Goal: Transaction & Acquisition: Purchase product/service

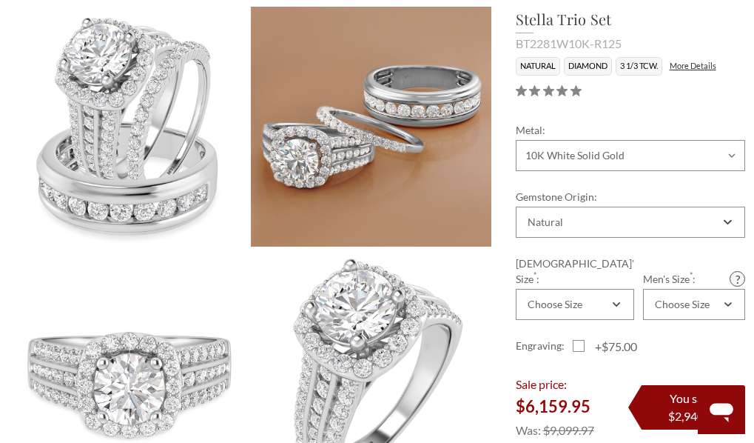
scroll to position [222, 0]
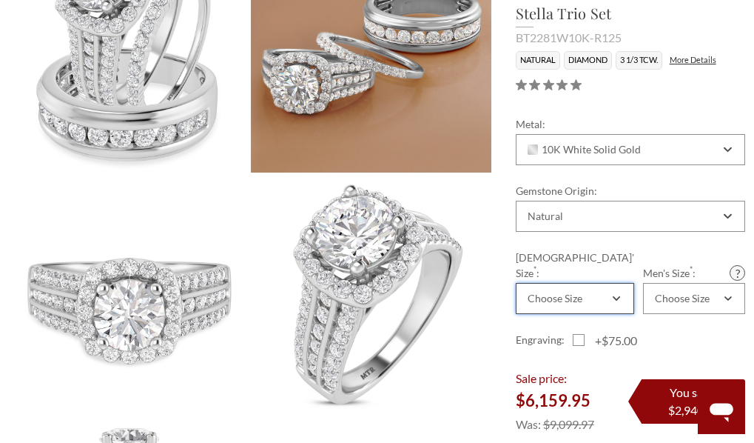
click at [590, 283] on div "Choose Size" at bounding box center [575, 298] width 118 height 31
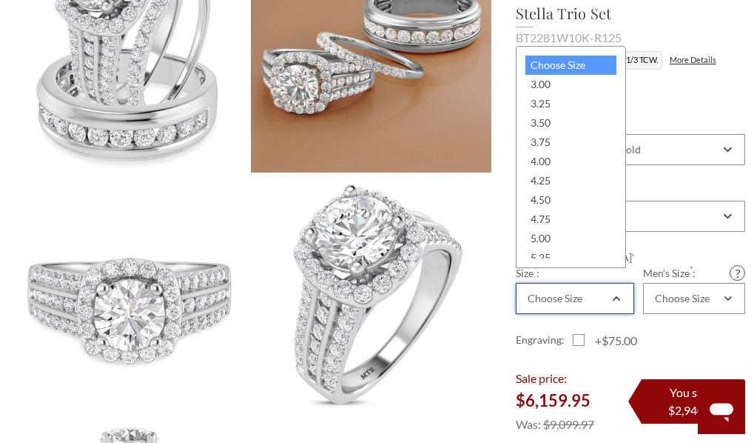
click at [588, 289] on div "Choose Size" at bounding box center [575, 298] width 118 height 31
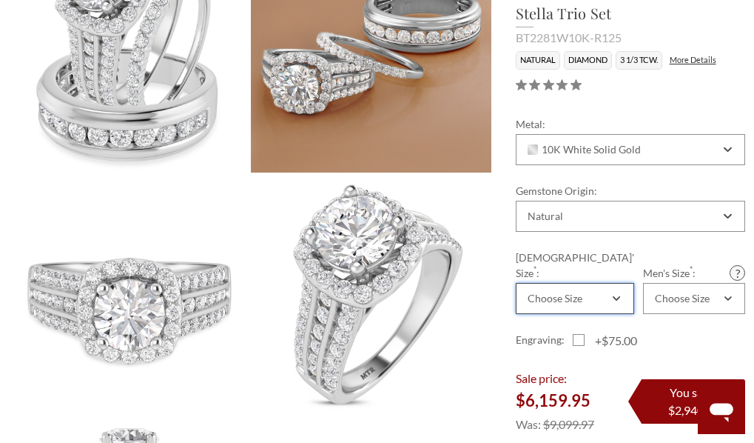
click at [588, 289] on div "Choose Size" at bounding box center [575, 298] width 118 height 31
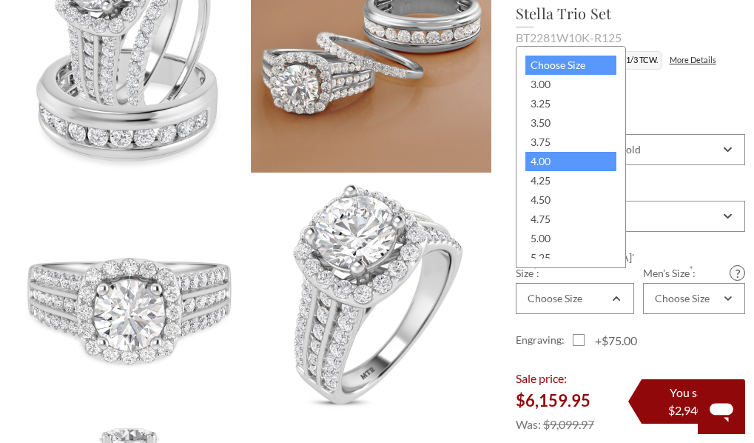
click at [549, 165] on div "4.00" at bounding box center [571, 161] width 91 height 19
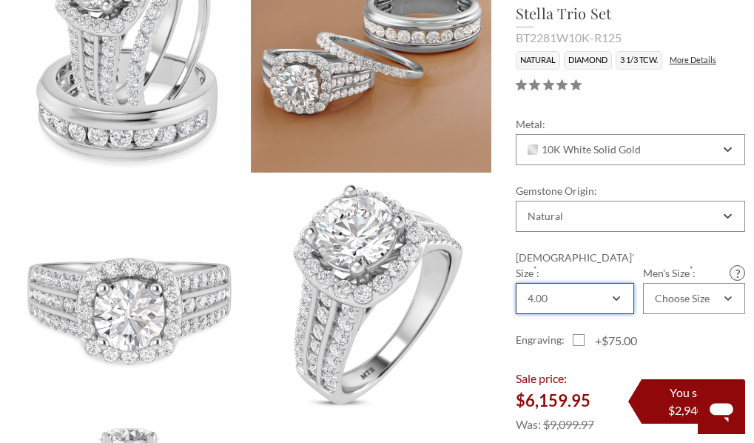
scroll to position [0, 0]
click at [672, 283] on div "Choose Size" at bounding box center [694, 298] width 102 height 31
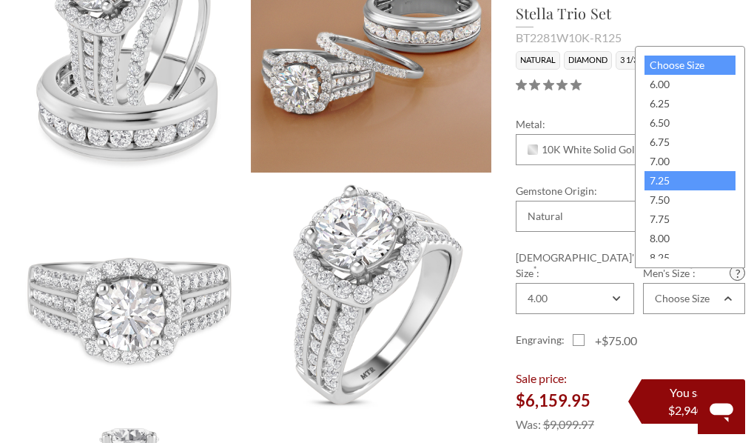
click at [664, 180] on div "7.25" at bounding box center [690, 180] width 91 height 19
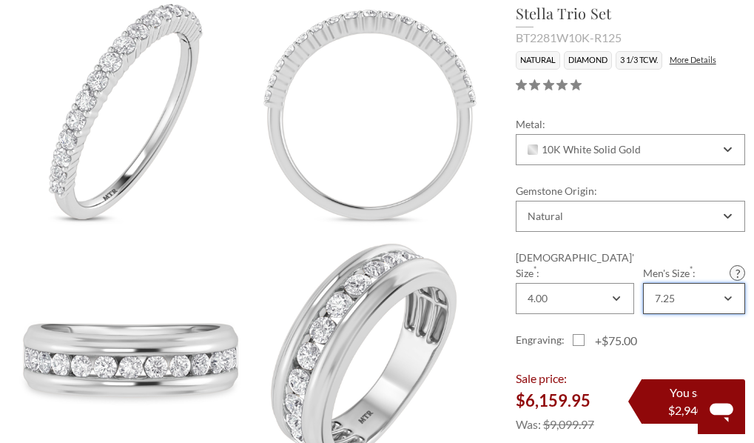
scroll to position [1332, 0]
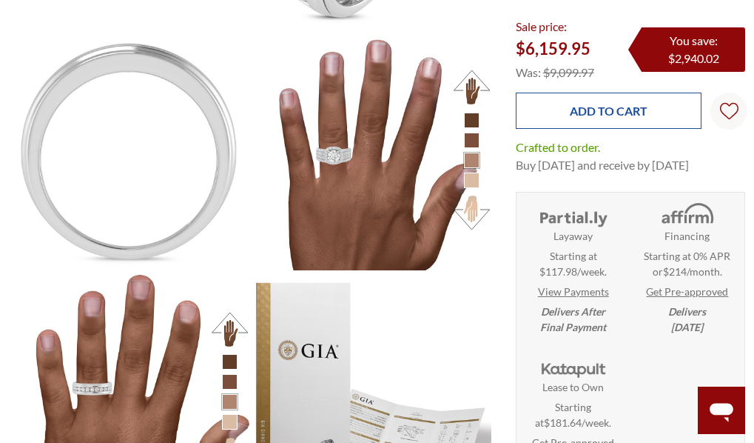
click at [583, 93] on input "Add to Cart" at bounding box center [609, 110] width 187 height 36
type input "Add to Cart"
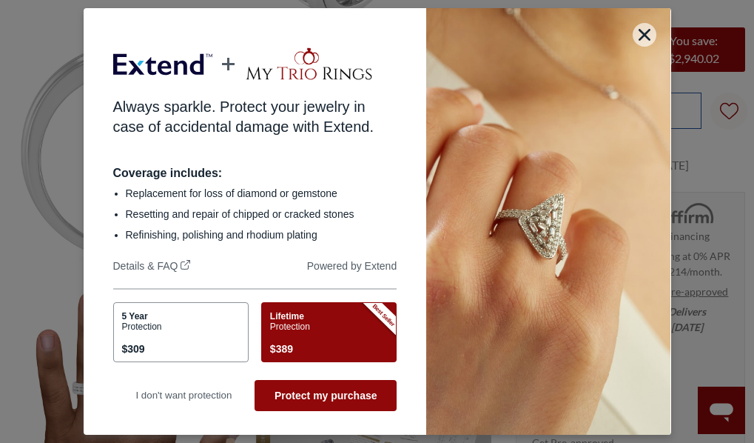
scroll to position [0, 0]
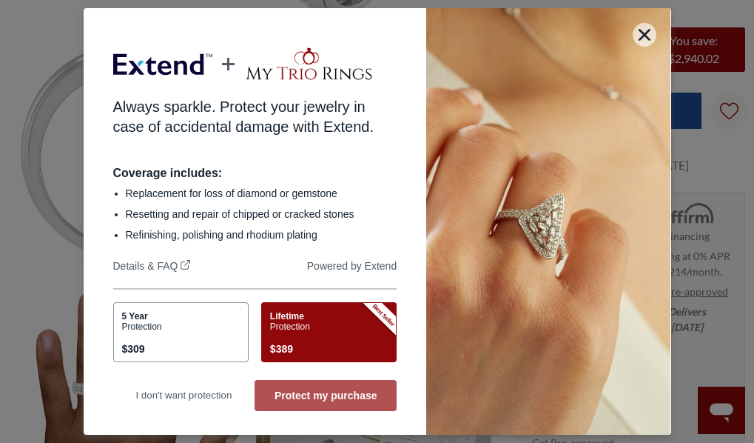
click at [329, 398] on button "Protect my purchase" at bounding box center [326, 395] width 142 height 31
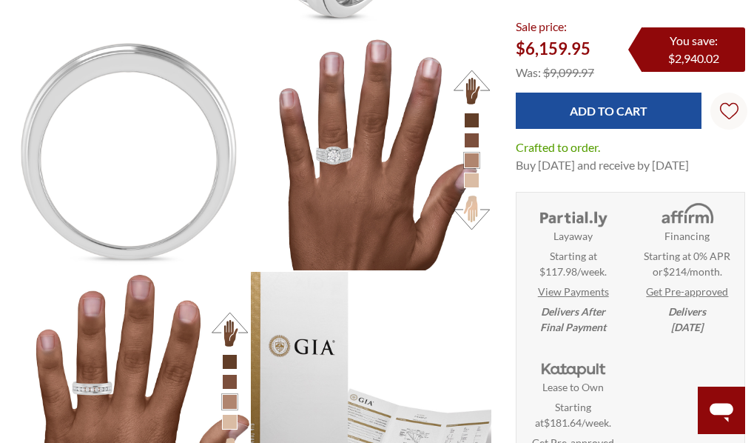
scroll to position [483, 725]
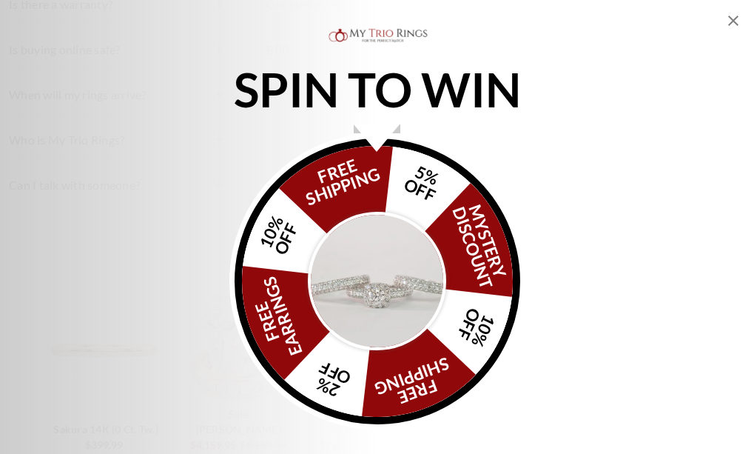
scroll to position [1629, 0]
click at [385, 281] on img "Alia popup" at bounding box center [377, 281] width 139 height 139
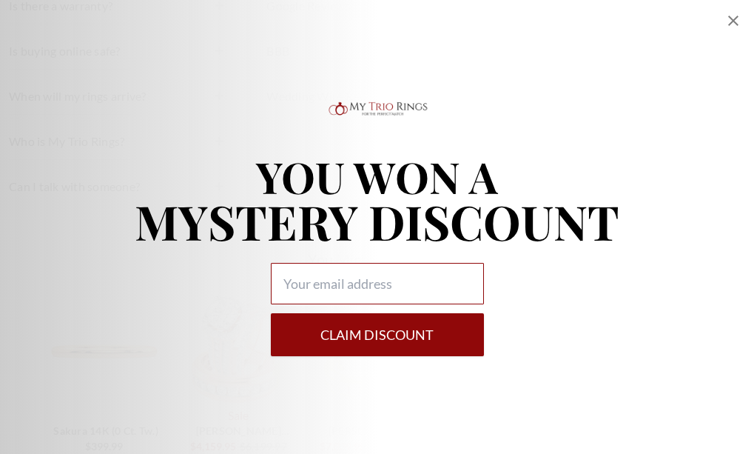
click at [392, 281] on input "Alia popup" at bounding box center [377, 283] width 213 height 41
type input "manjadaajah@gmail.com"
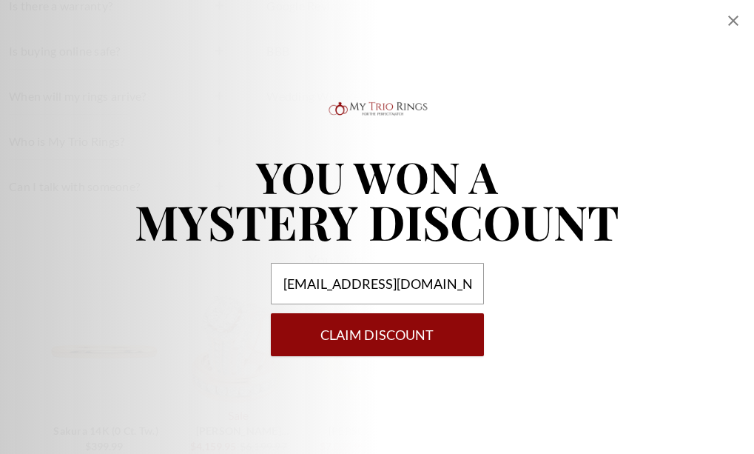
click at [302, 349] on button "Claim DISCOUNT" at bounding box center [377, 334] width 213 height 43
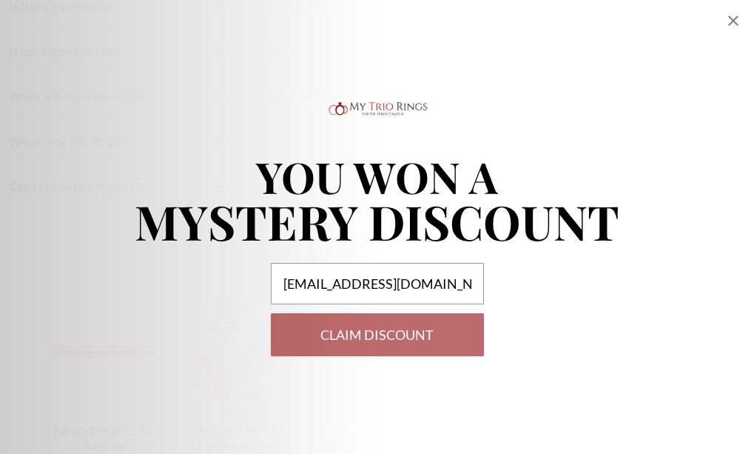
select select "US"
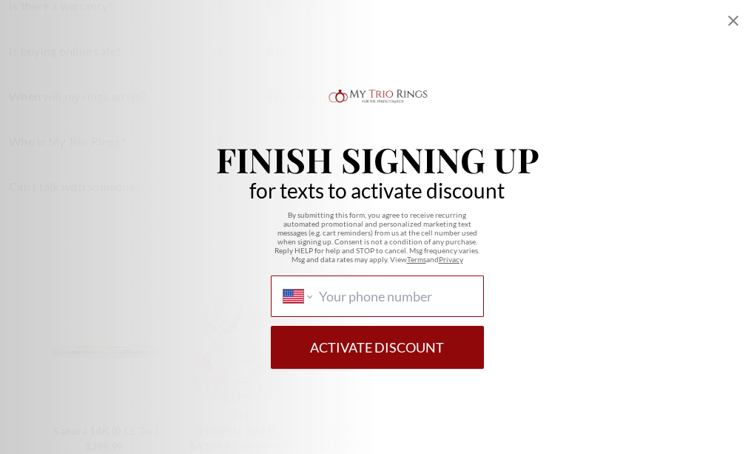
click at [371, 292] on input "International Afghanistan Åland Islands Albania Algeria American Samoa Andorra …" at bounding box center [395, 296] width 152 height 16
paste input "1 (346) 212-7336"
type input "1 (346) 212-7336"
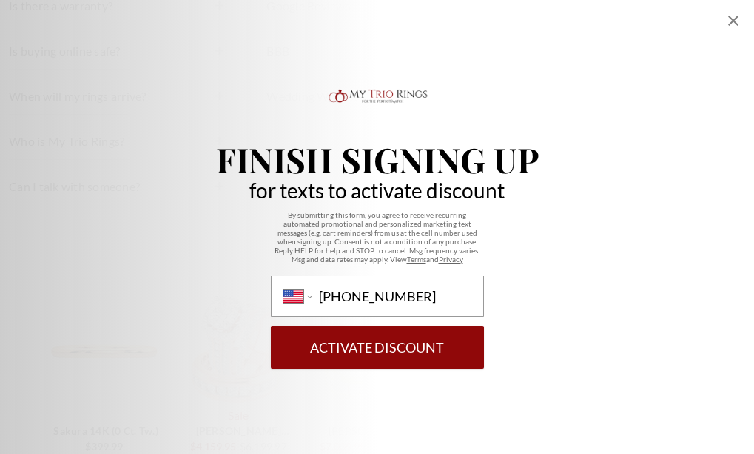
click at [371, 345] on button "Activate Discount" at bounding box center [377, 347] width 213 height 43
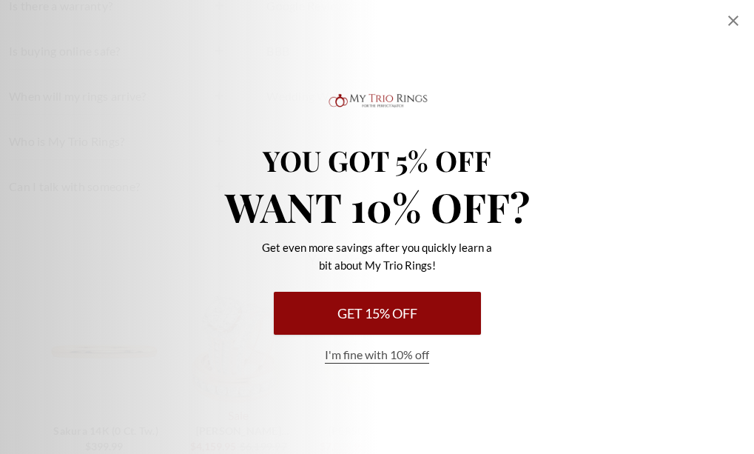
click at [371, 321] on button "Get 15% Off" at bounding box center [377, 313] width 207 height 43
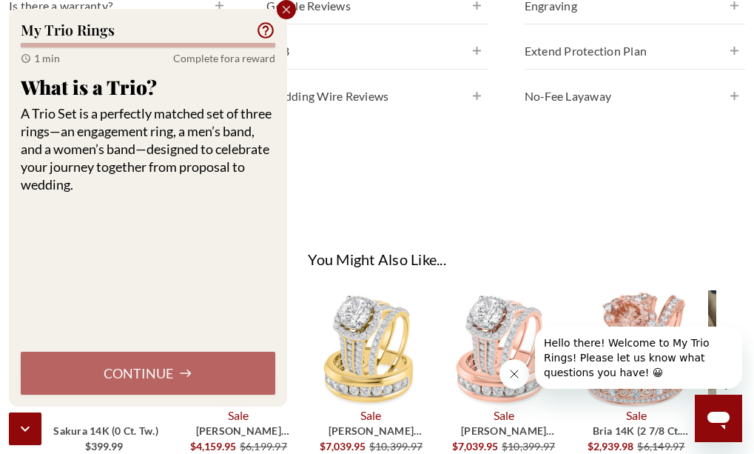
click at [195, 360] on div "Continue" at bounding box center [148, 373] width 255 height 43
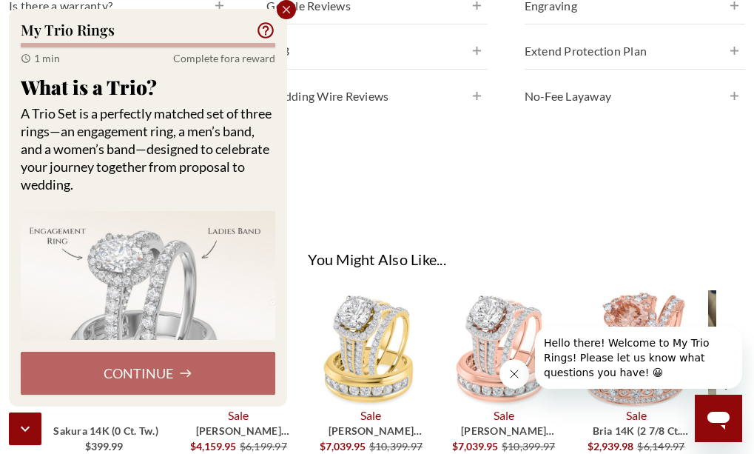
click at [195, 370] on div "Continue" at bounding box center [148, 373] width 255 height 43
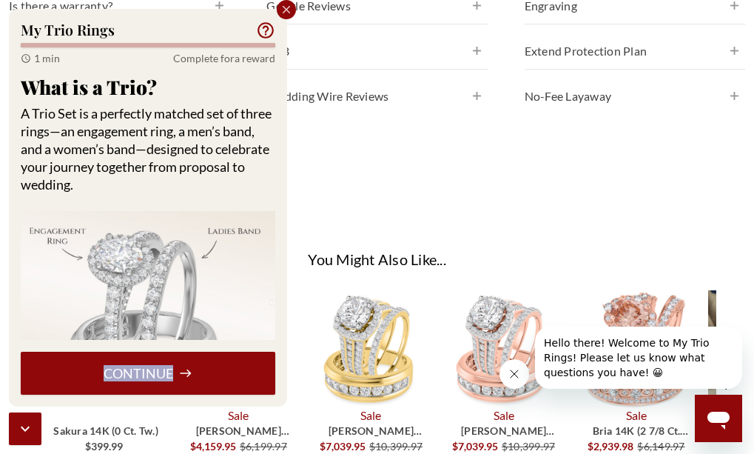
click at [210, 368] on button "Continue" at bounding box center [148, 373] width 255 height 43
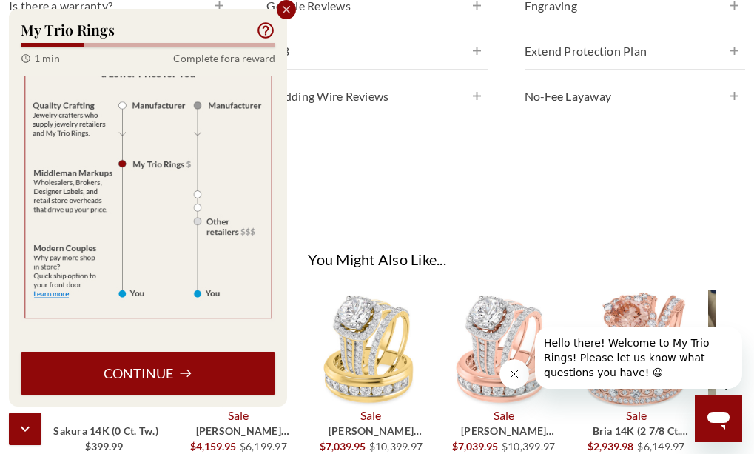
scroll to position [2073, 0]
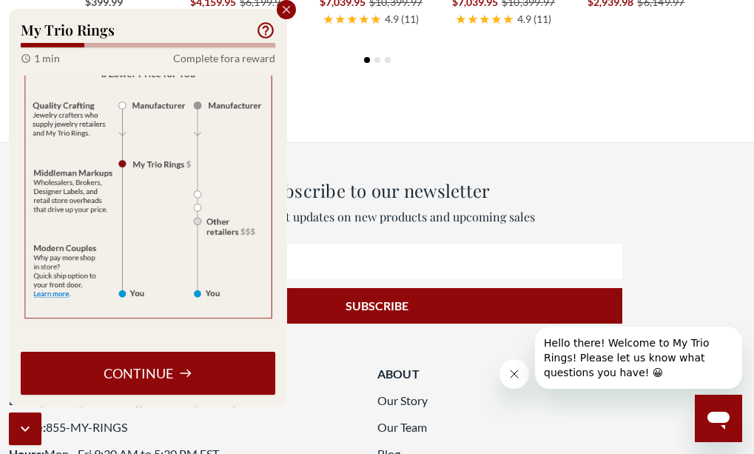
click at [160, 366] on button "Continue" at bounding box center [148, 373] width 255 height 43
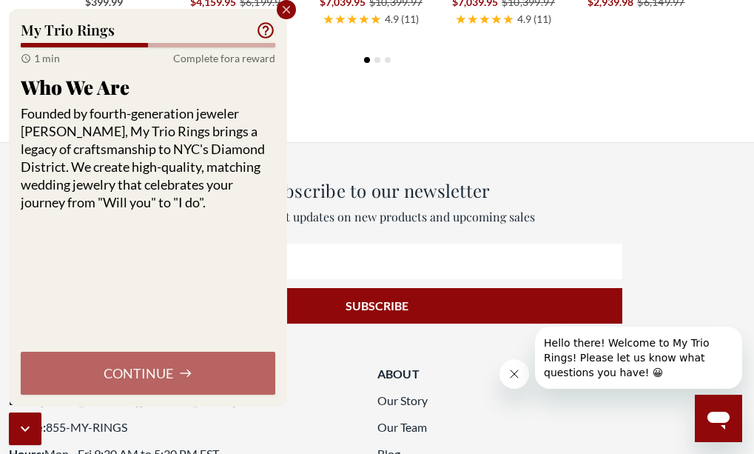
scroll to position [184, 0]
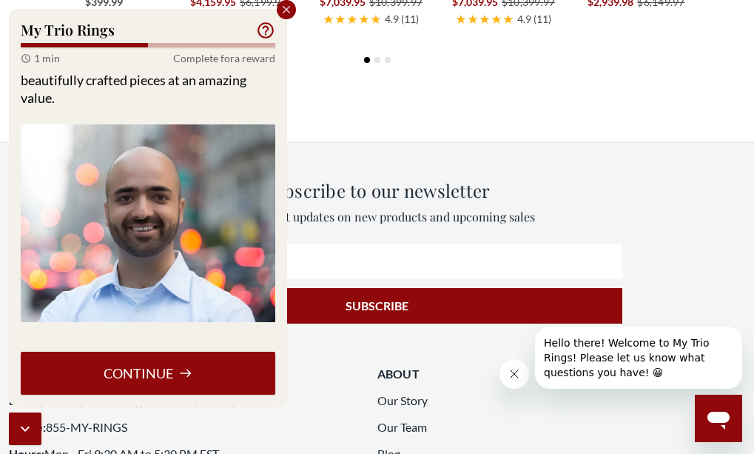
click at [190, 367] on icon at bounding box center [185, 372] width 13 height 13
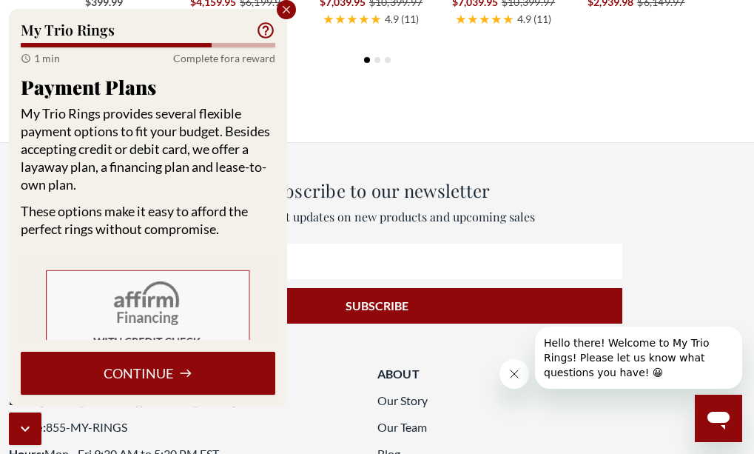
click at [188, 379] on icon at bounding box center [185, 372] width 13 height 13
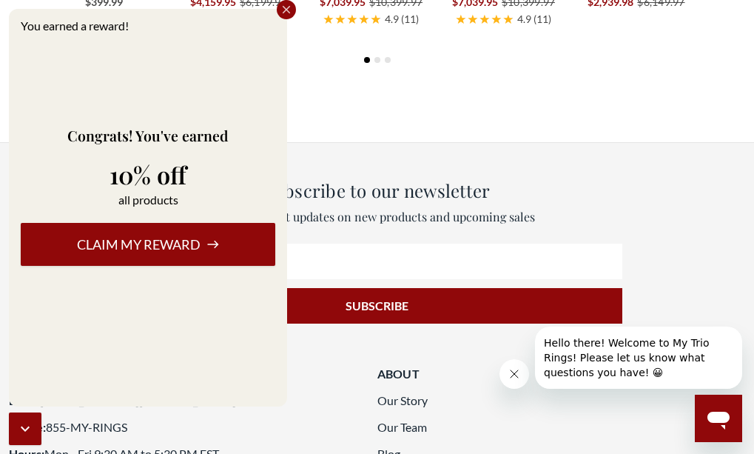
click at [181, 247] on button "Claim my reward" at bounding box center [148, 244] width 255 height 43
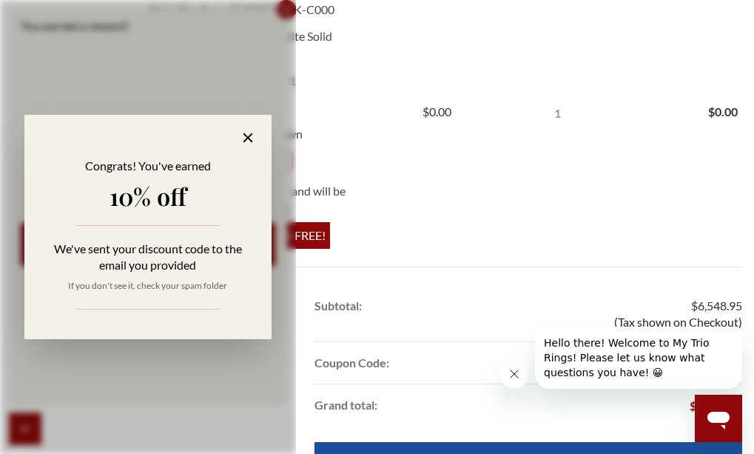
scroll to position [1036, 0]
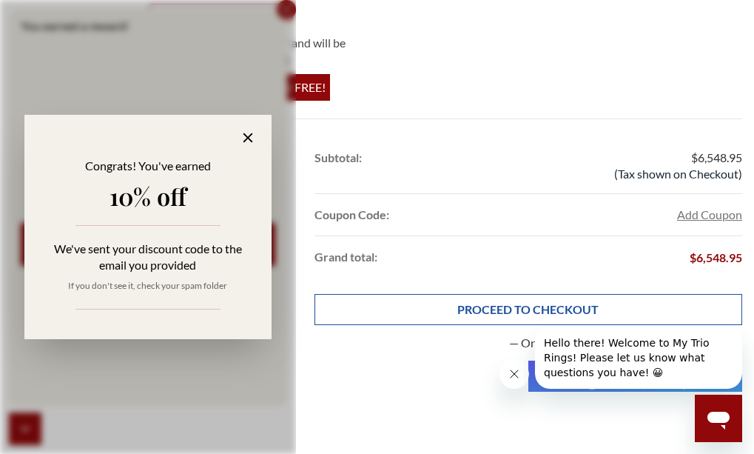
click at [500, 312] on link "PROCEED TO CHECKOUT" at bounding box center [529, 309] width 428 height 31
